Goal: Find specific page/section: Find specific page/section

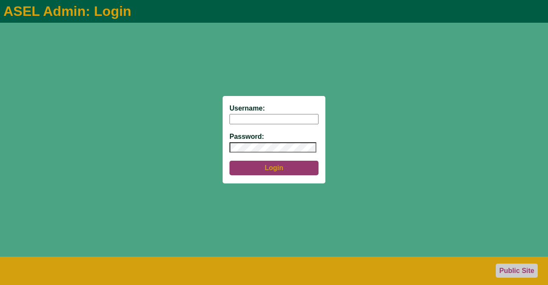
type input "aseladmin"
click at [273, 170] on button "Login" at bounding box center [274, 168] width 89 height 15
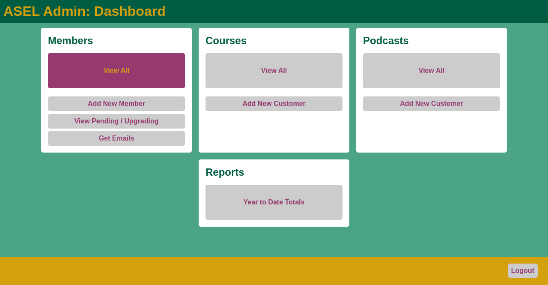
click at [130, 66] on link "View All" at bounding box center [116, 70] width 137 height 35
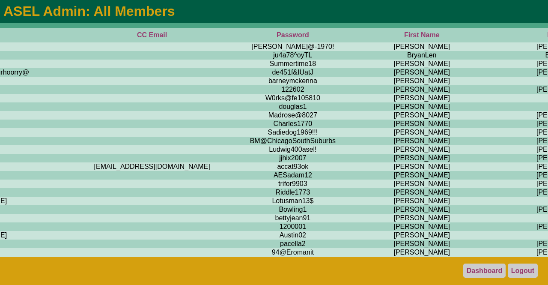
scroll to position [0, 299]
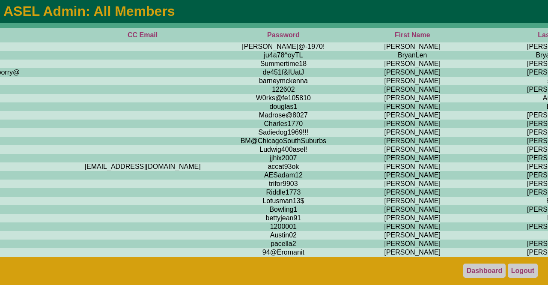
click at [337, 36] on th "First Name" at bounding box center [413, 35] width 152 height 15
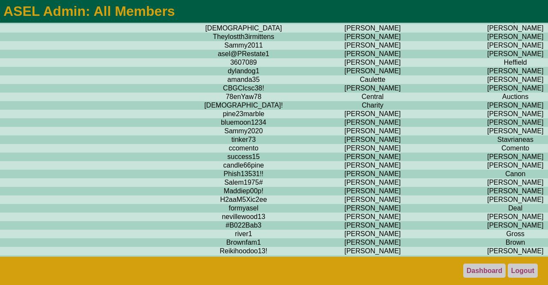
scroll to position [1012, 339]
click at [448, 41] on td "[PERSON_NAME]" at bounding box center [515, 36] width 134 height 9
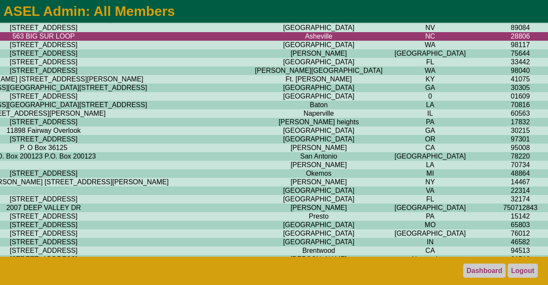
scroll to position [1012, 1738]
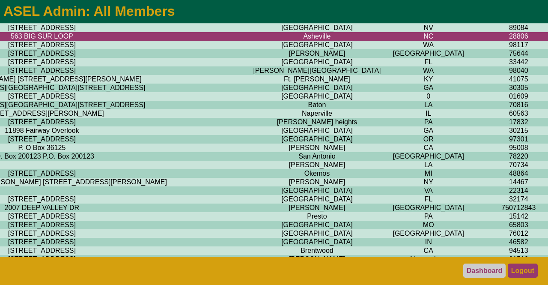
click at [520, 272] on link "Logout" at bounding box center [523, 270] width 30 height 14
